Goal: Obtain resource: Obtain resource

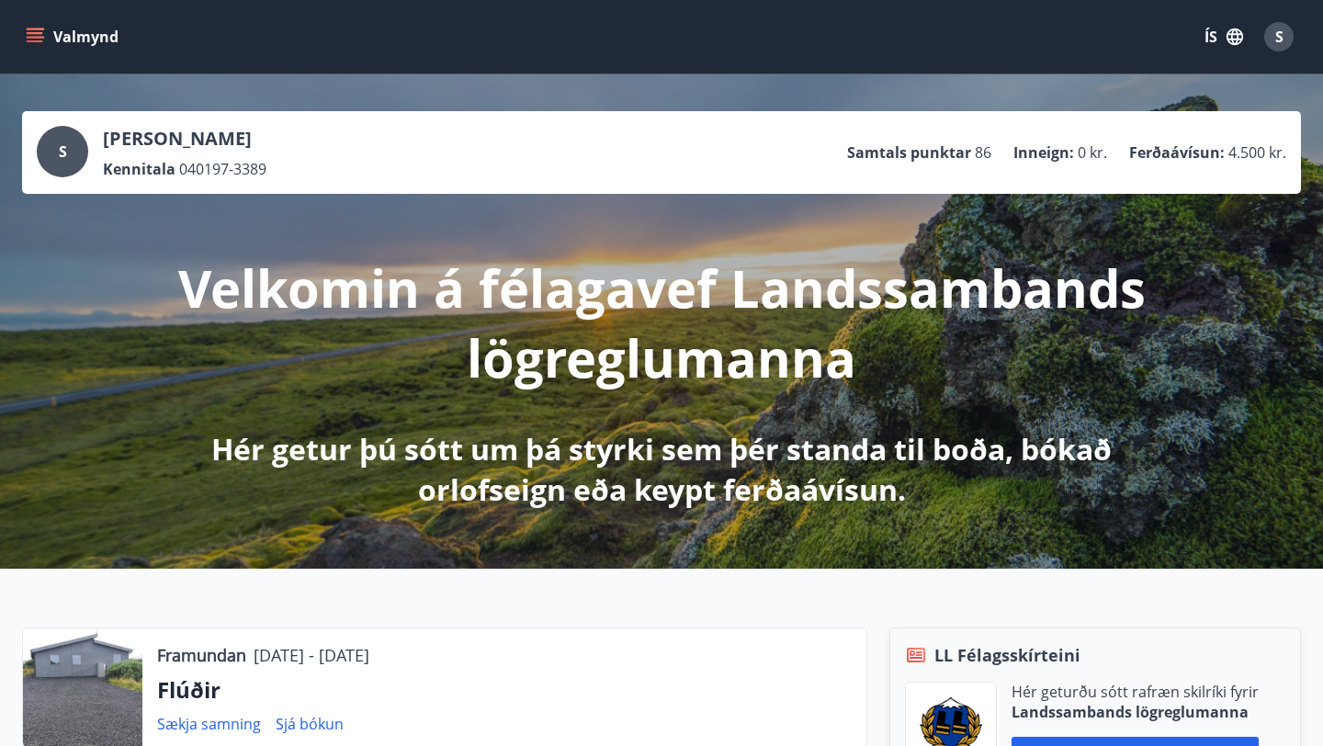
click at [103, 47] on button "Valmynd" at bounding box center [74, 36] width 104 height 33
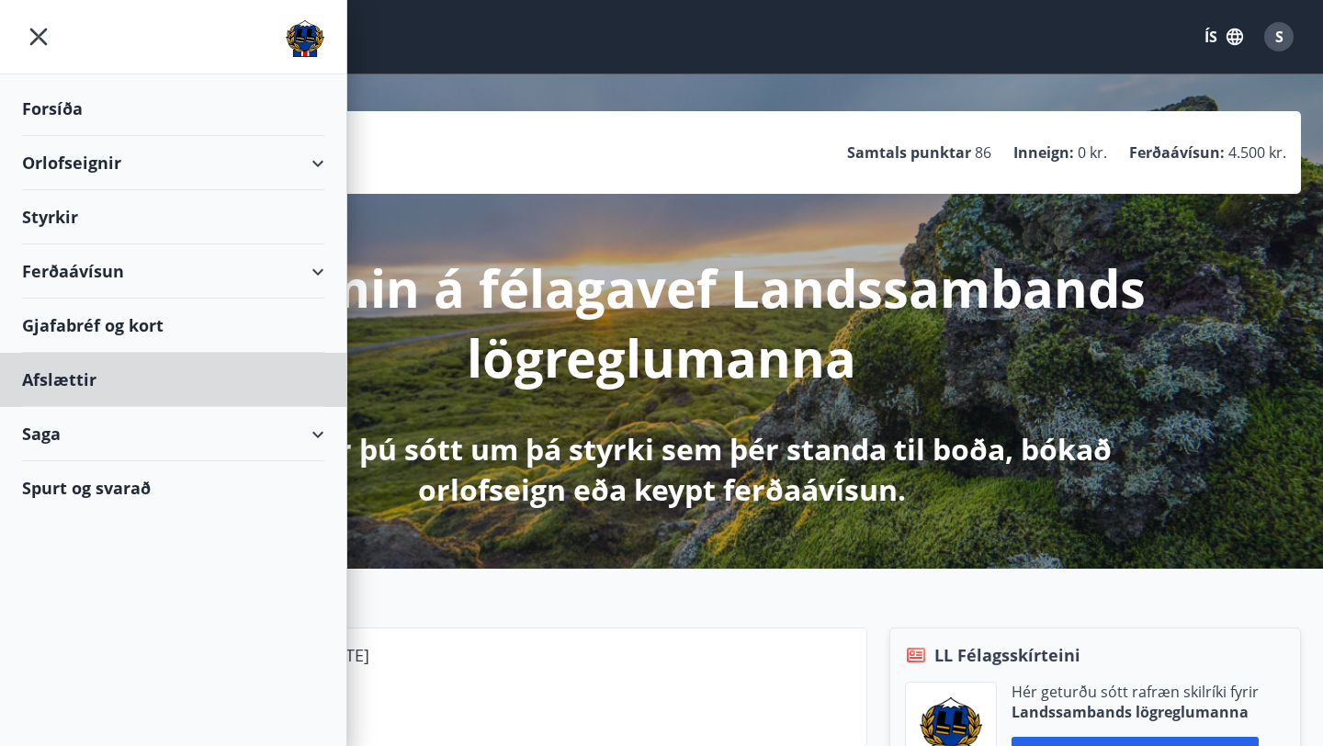
drag, startPoint x: 77, startPoint y: 383, endPoint x: 131, endPoint y: 264, distance: 131.1
click at [131, 264] on ul "Forsíða Orlofseignir Styrkir Ferðaávísun Gjafabréf og kort Afslættir Saga Spurt…" at bounding box center [173, 294] width 346 height 440
click at [131, 264] on div "Ferðaávísun" at bounding box center [173, 271] width 302 height 54
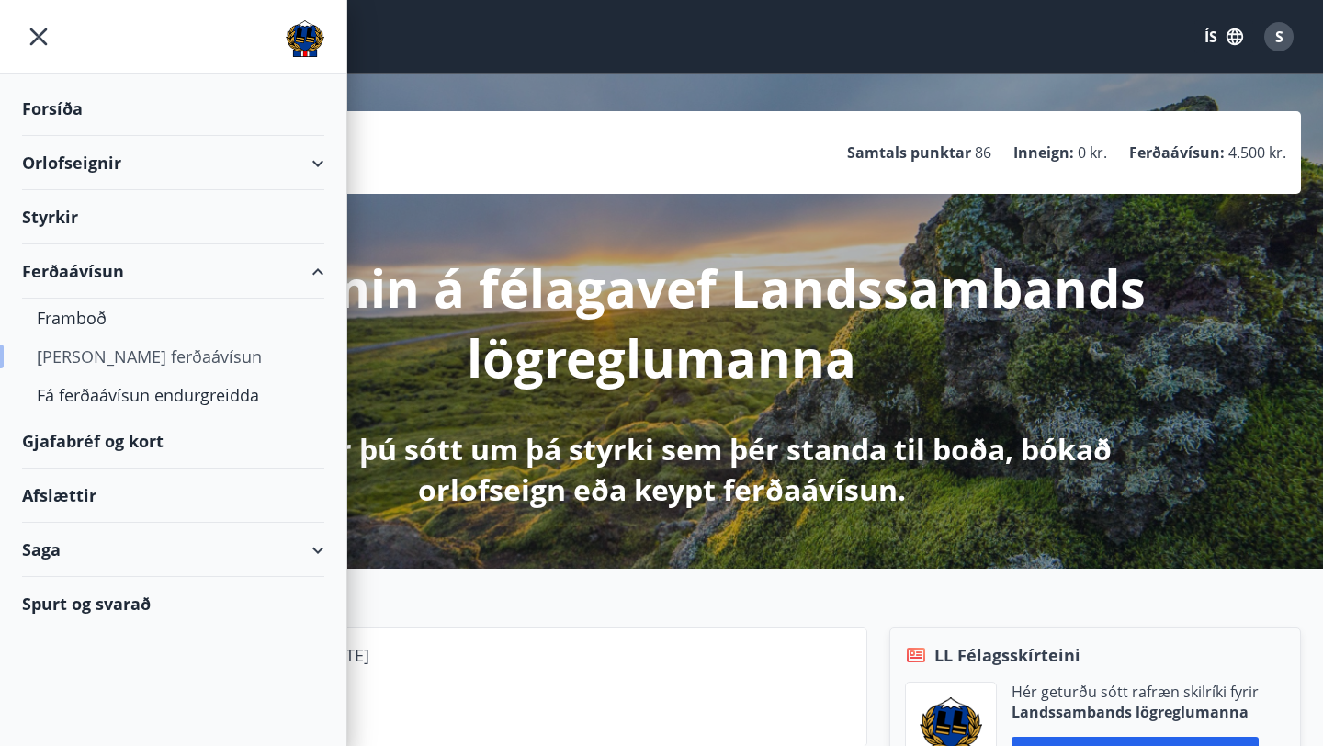
click at [94, 361] on div "Kaupa ferðaávísun" at bounding box center [173, 356] width 273 height 39
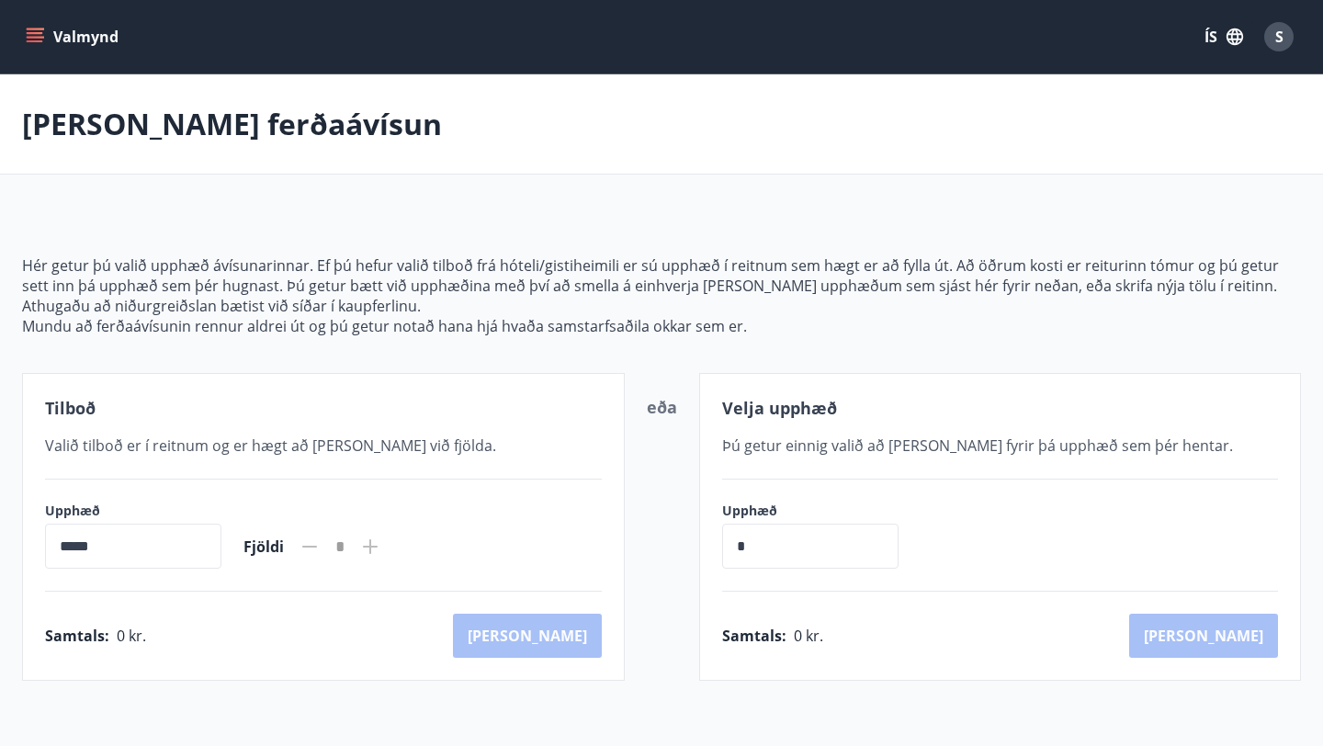
click at [29, 46] on button "Valmynd" at bounding box center [74, 36] width 104 height 33
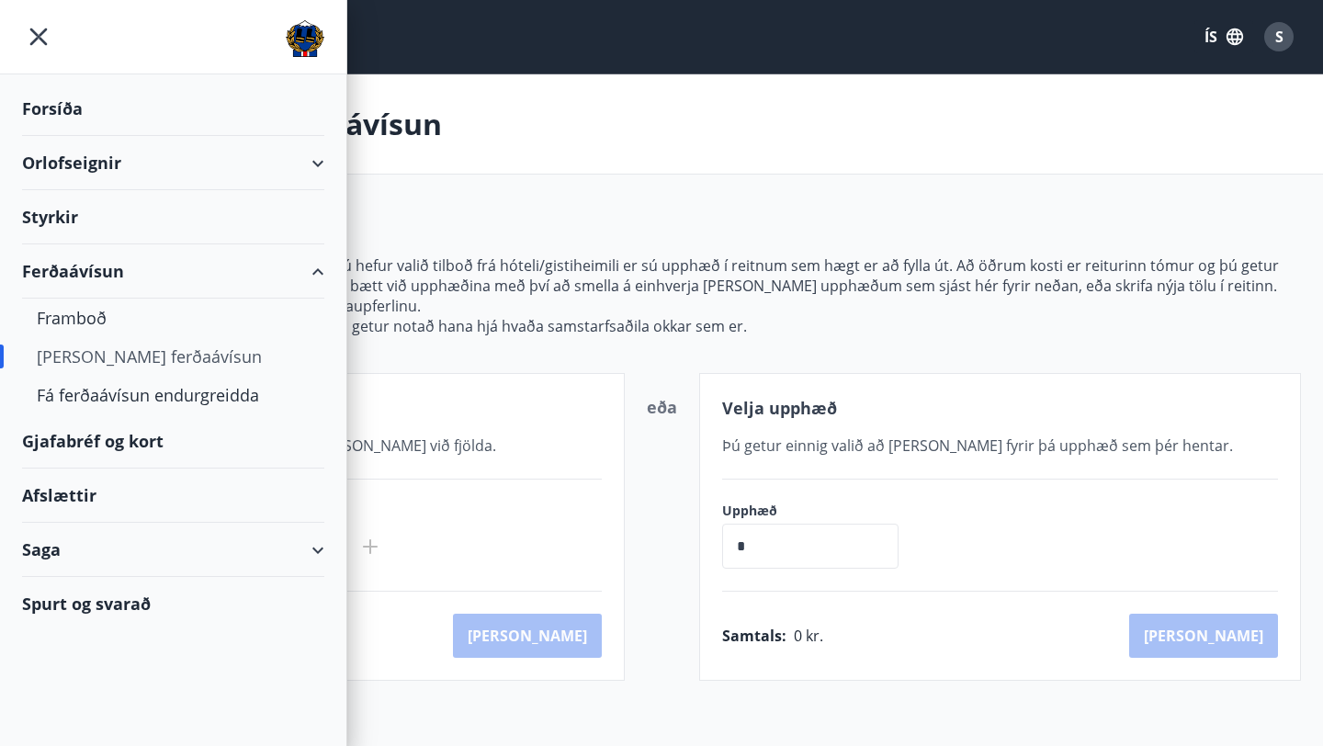
click at [65, 211] on div "Styrkir" at bounding box center [173, 217] width 302 height 54
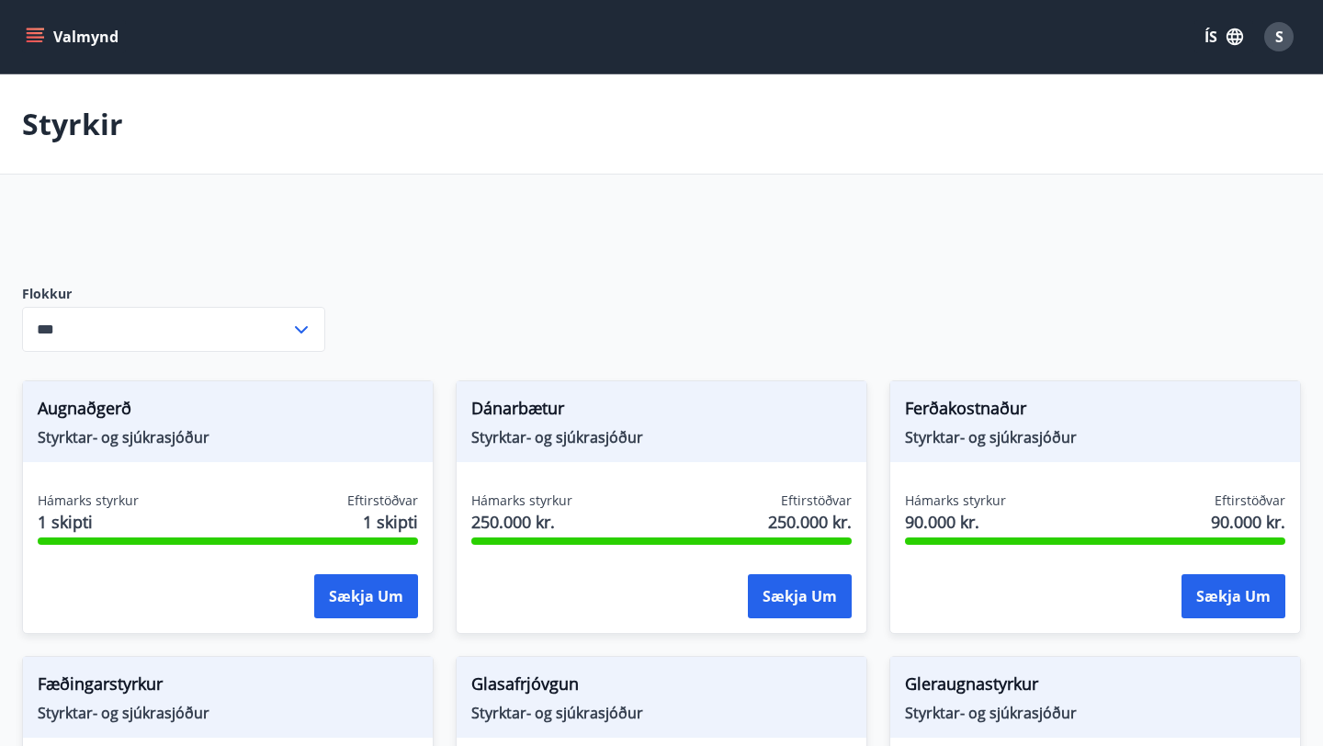
type input "***"
click at [30, 25] on button "Valmynd" at bounding box center [74, 36] width 104 height 33
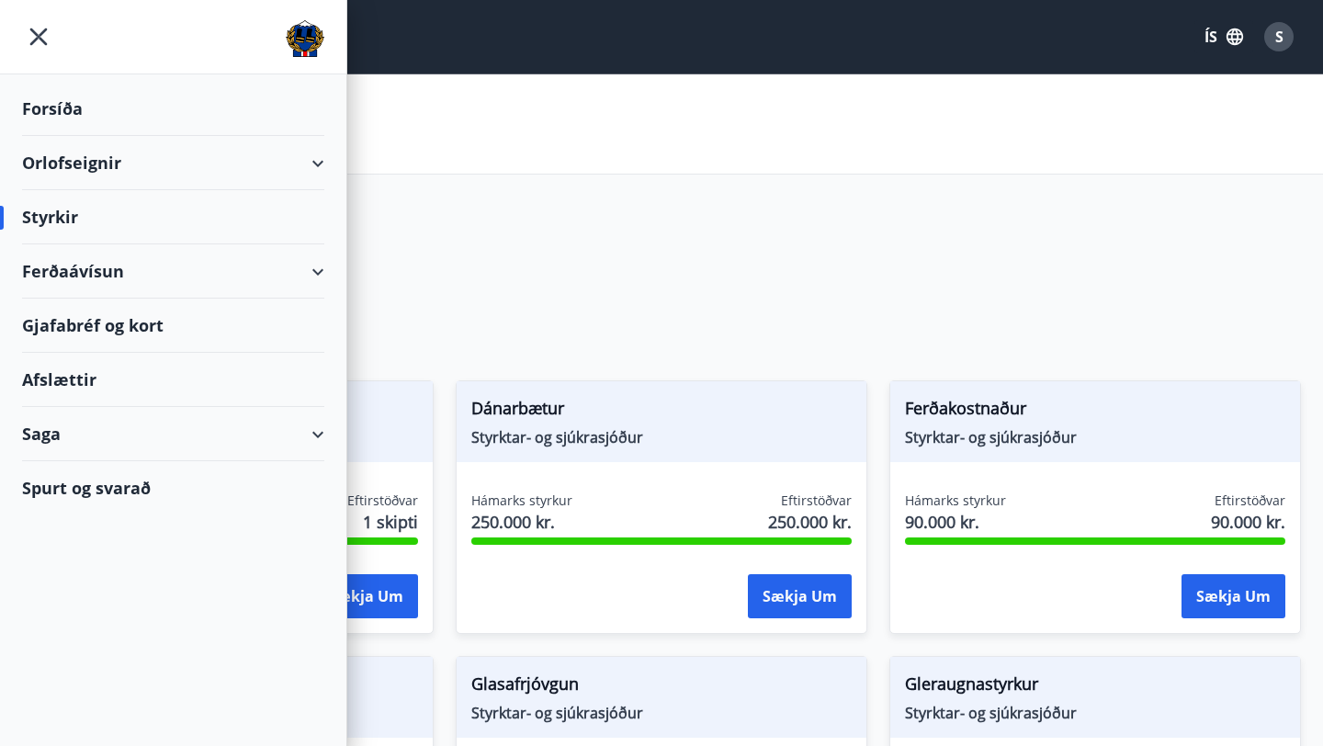
click at [152, 319] on div "Gjafabréf og kort" at bounding box center [173, 326] width 302 height 54
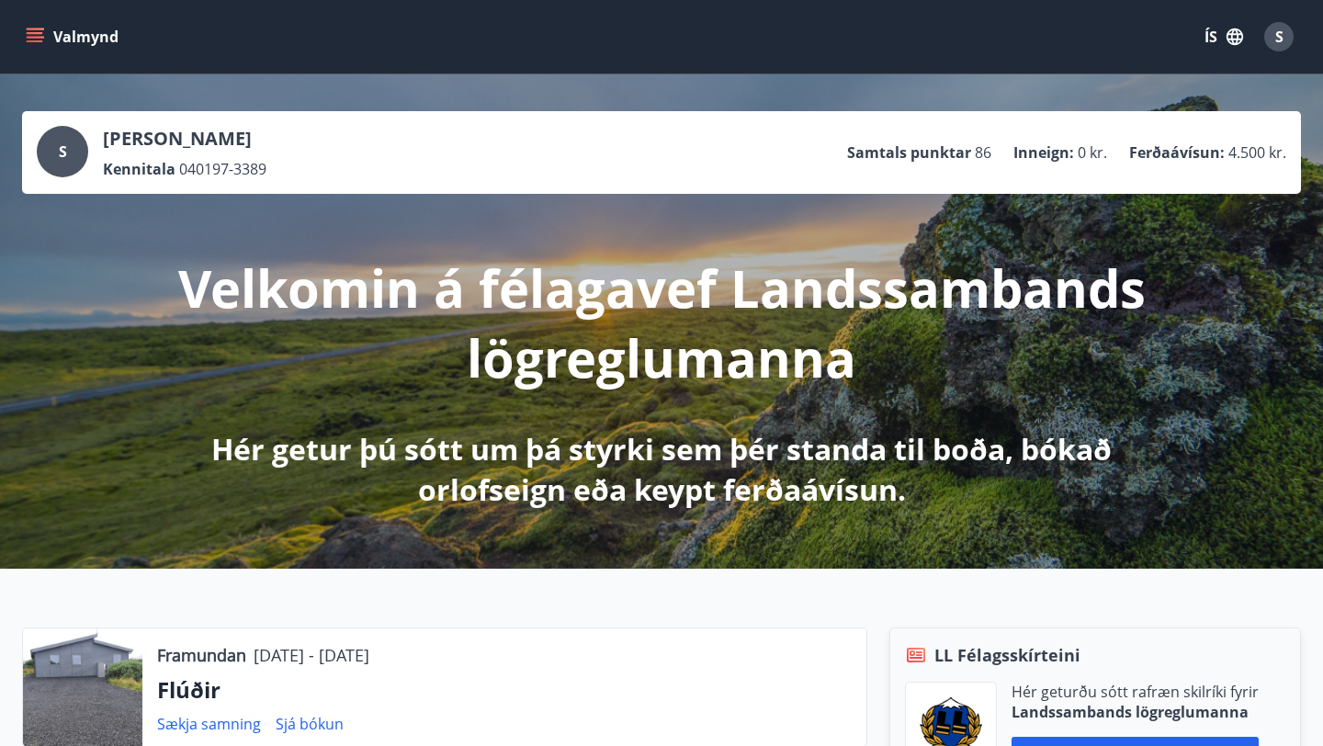
click at [62, 25] on button "Valmynd" at bounding box center [74, 36] width 104 height 33
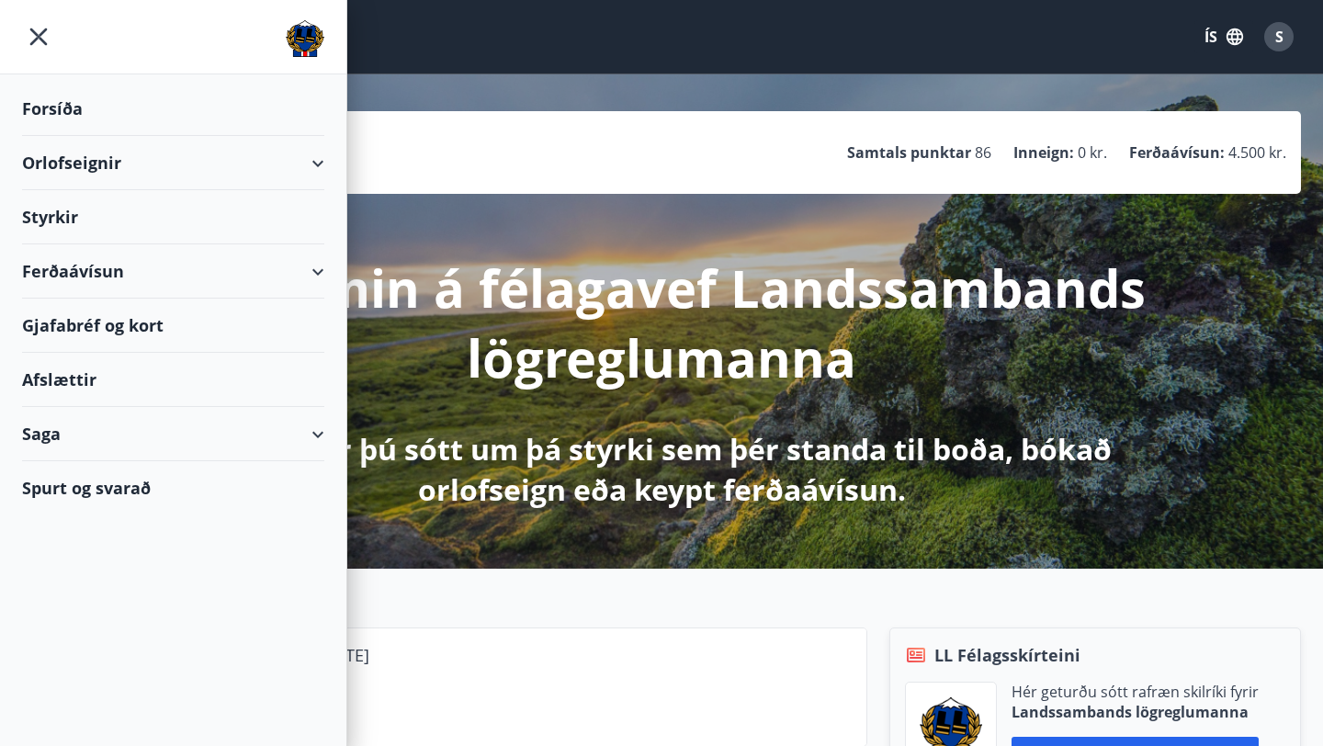
click at [922, 639] on div "LL Félagsskírteini Hér geturðu sótt rafræn skilríki fyrir Landssambands lögregl…" at bounding box center [1094, 708] width 411 height 162
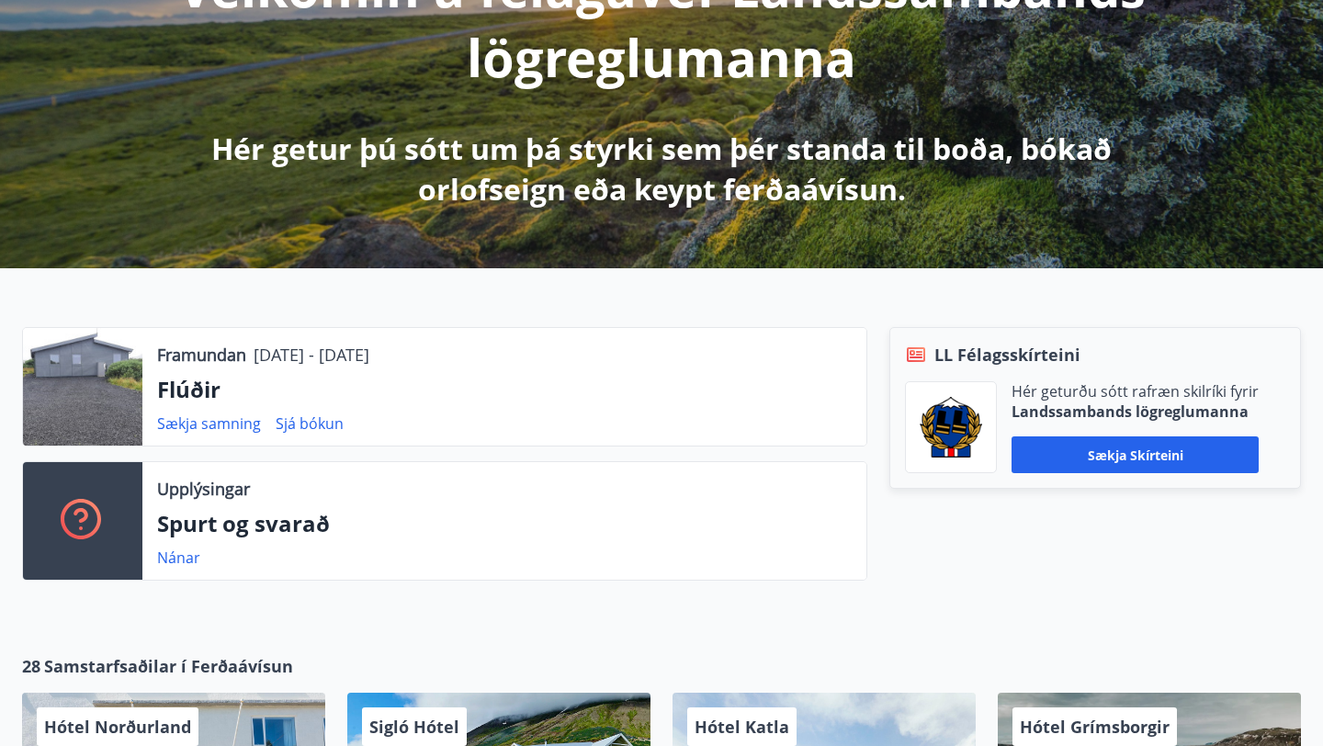
scroll to position [306, 0]
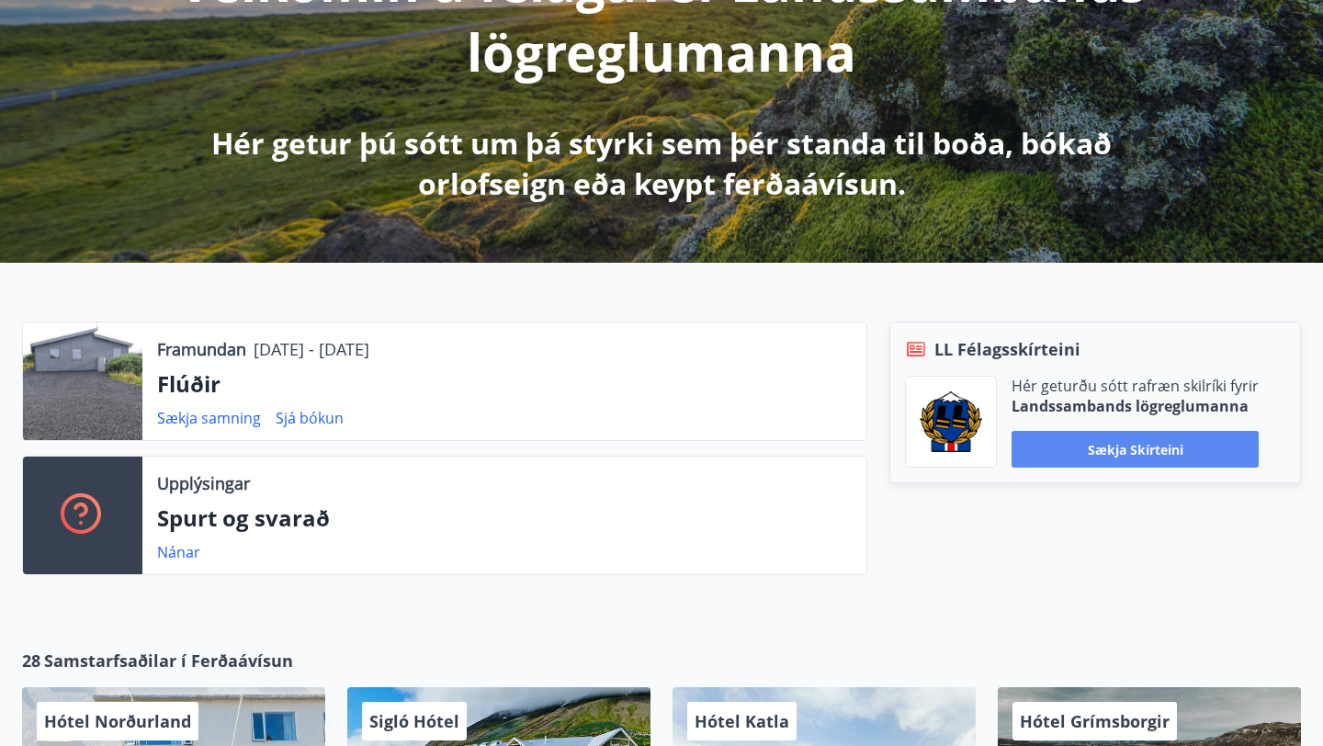
click at [1124, 446] on button "Sækja skírteini" at bounding box center [1134, 449] width 247 height 37
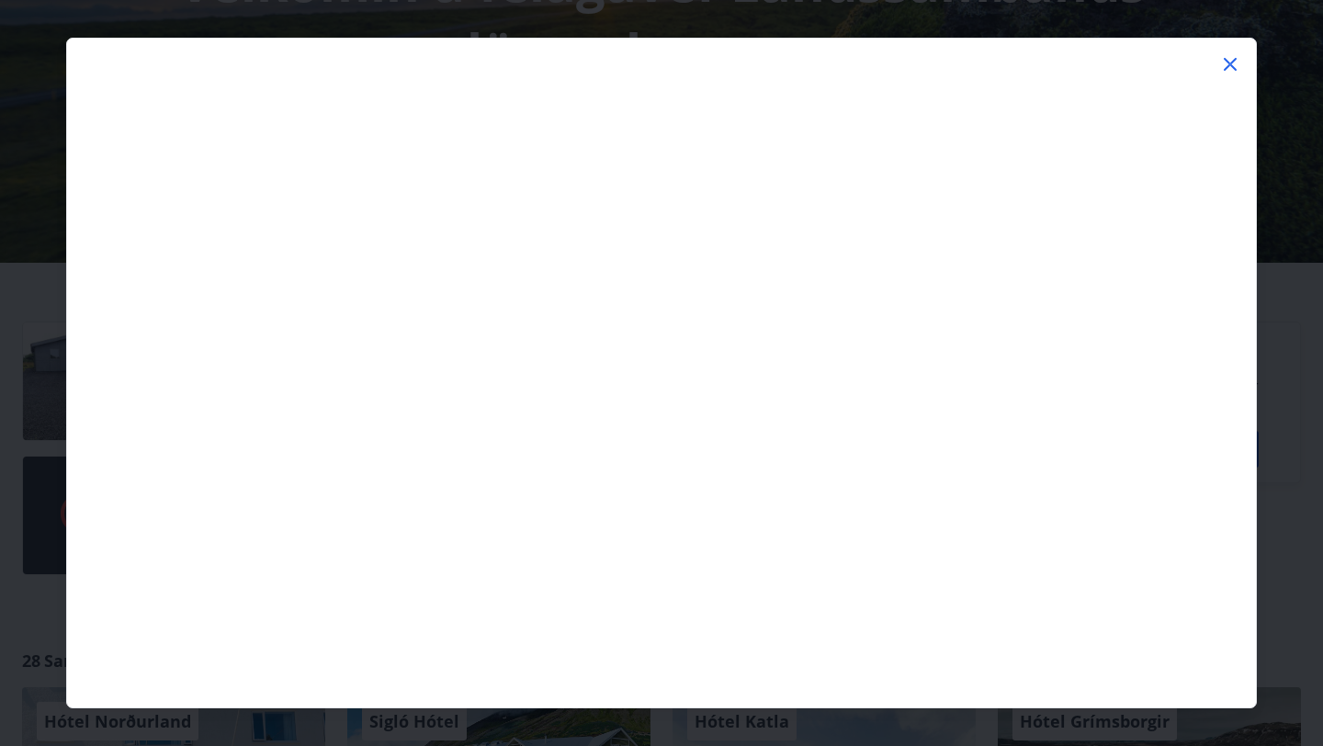
click at [1226, 65] on icon at bounding box center [1230, 64] width 22 height 22
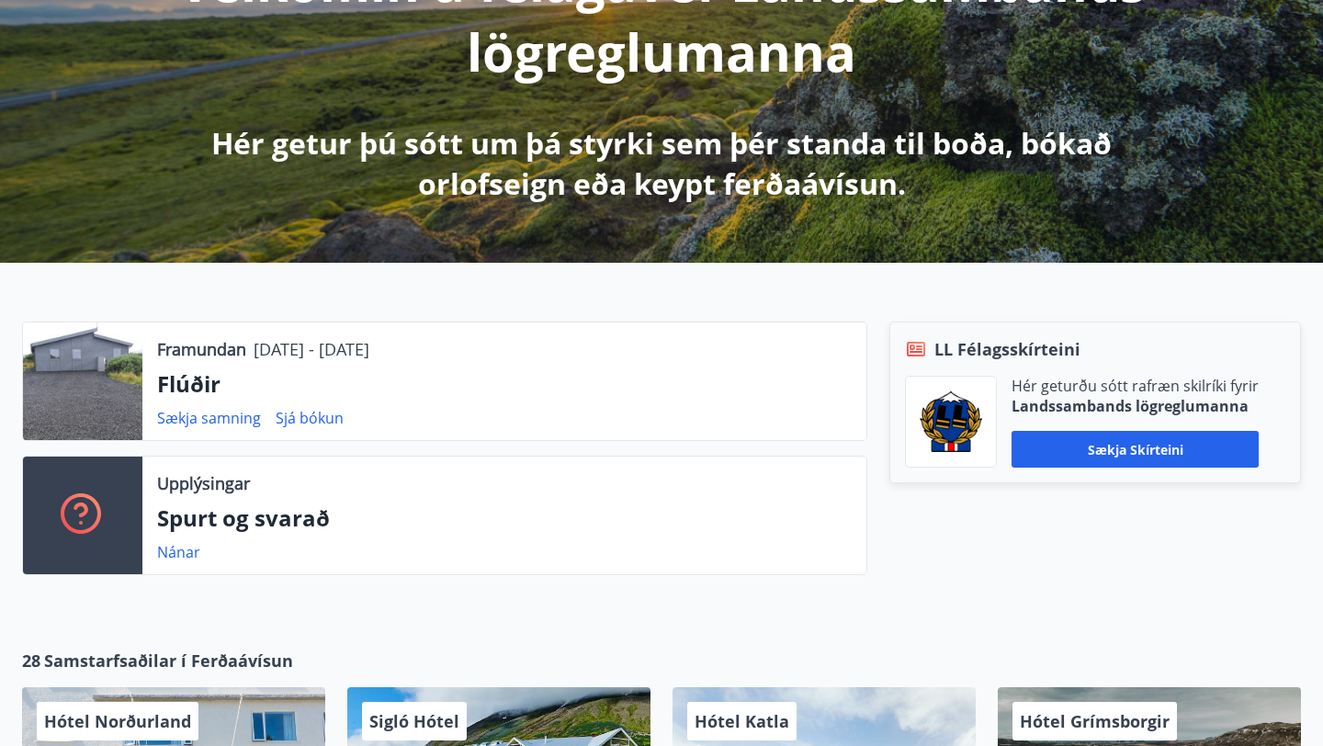
scroll to position [0, 0]
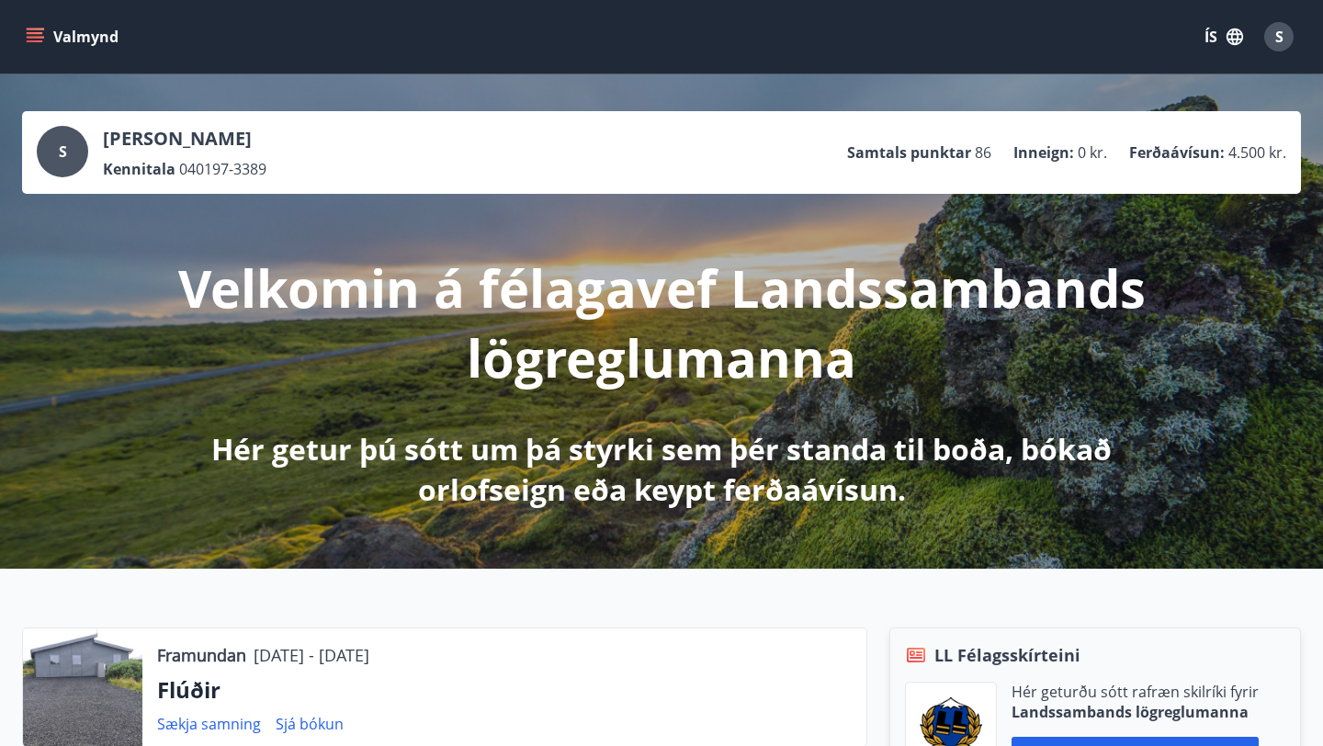
click at [35, 30] on icon "menu" at bounding box center [35, 37] width 18 height 18
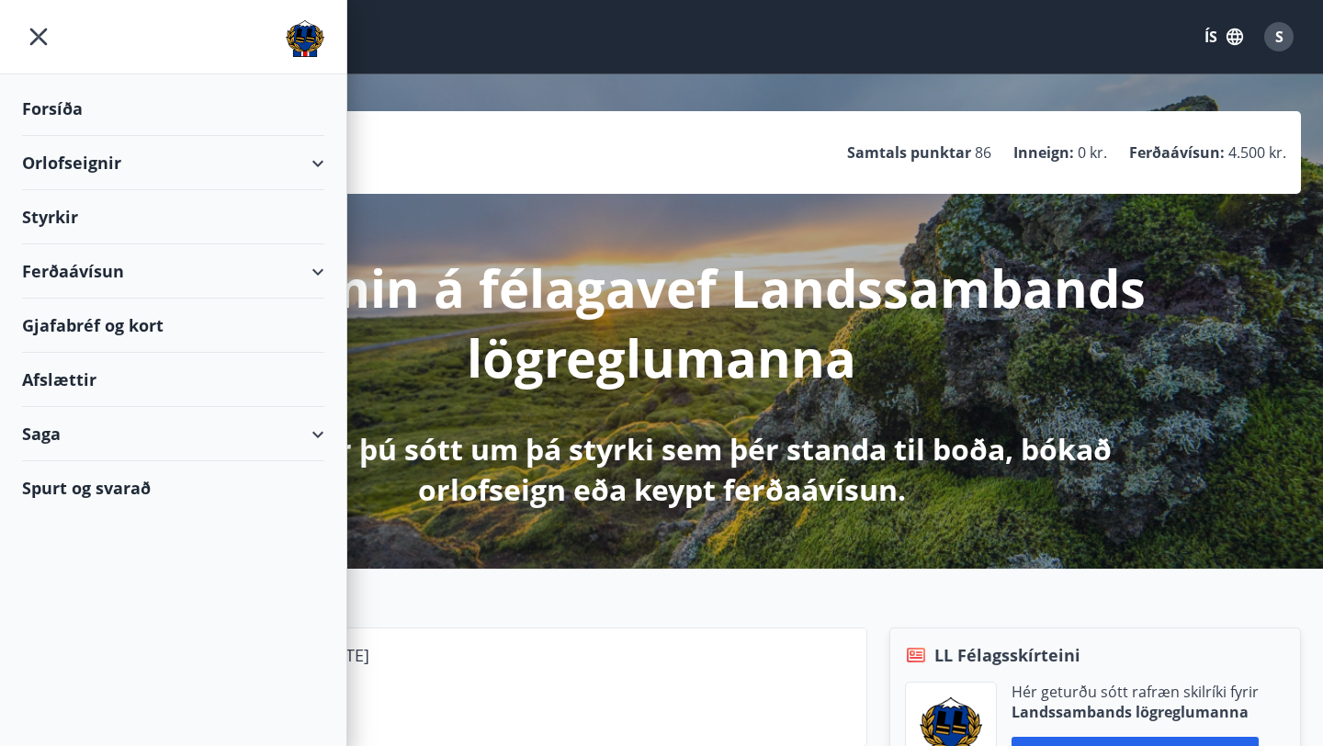
click at [66, 318] on div "Gjafabréf og kort" at bounding box center [173, 326] width 302 height 54
